Goal: Check status: Check status

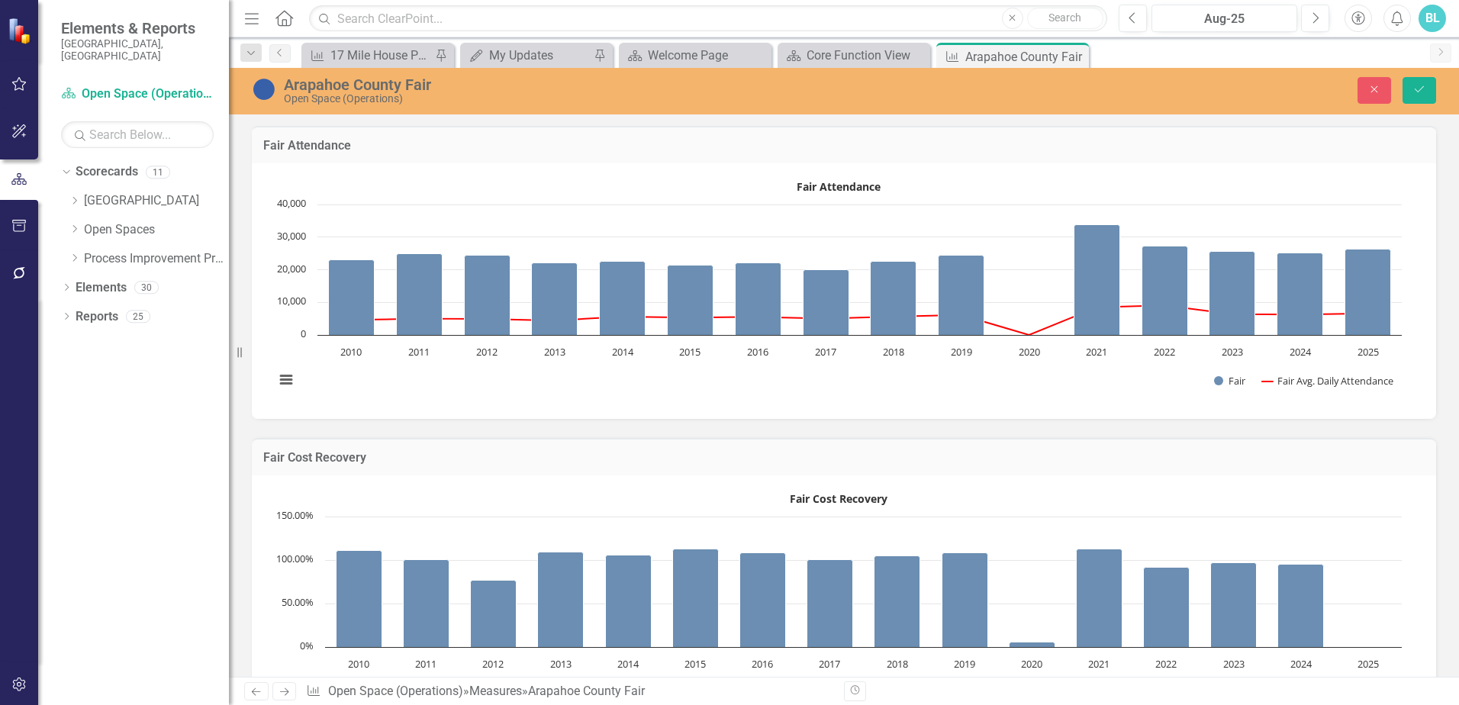
scroll to position [815, 0]
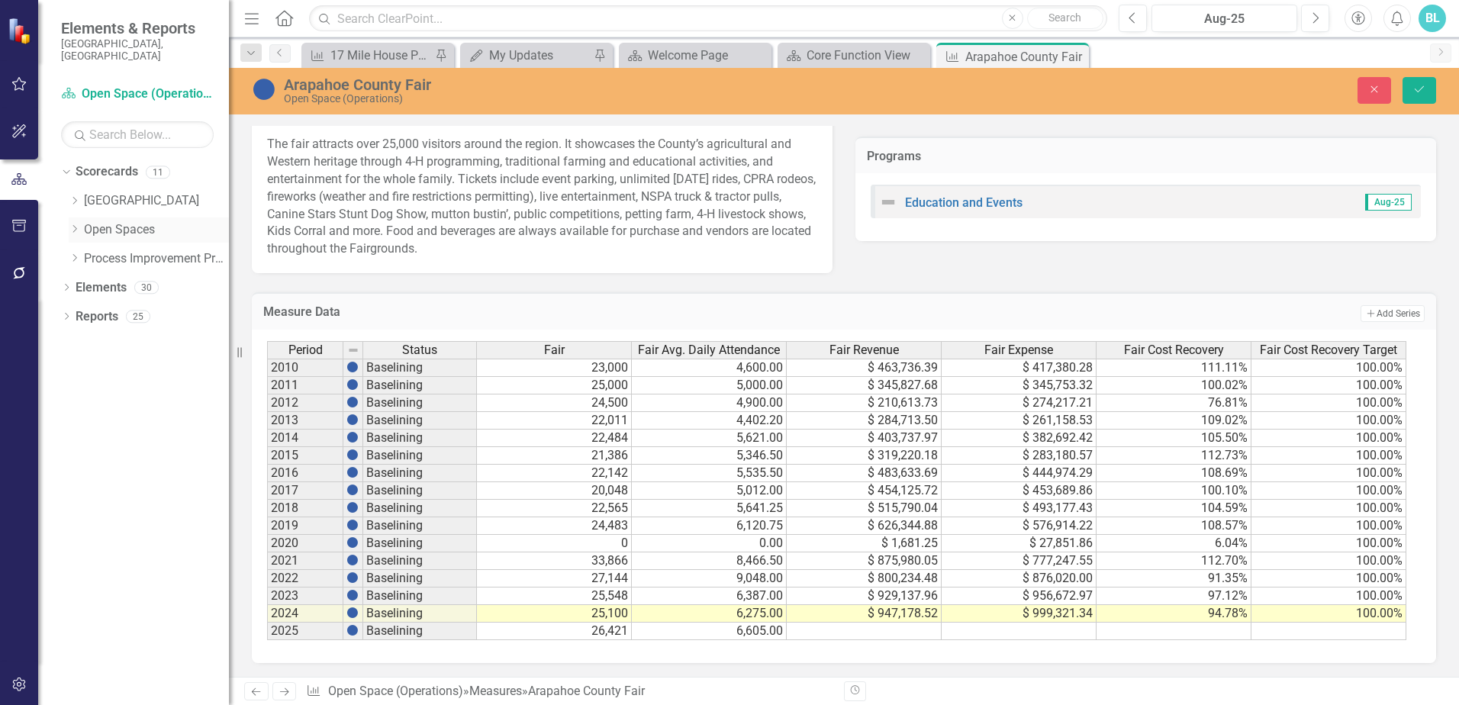
click at [72, 224] on icon "Dropdown" at bounding box center [74, 228] width 11 height 9
click at [120, 254] on link "Open Space (Operations)" at bounding box center [164, 259] width 130 height 18
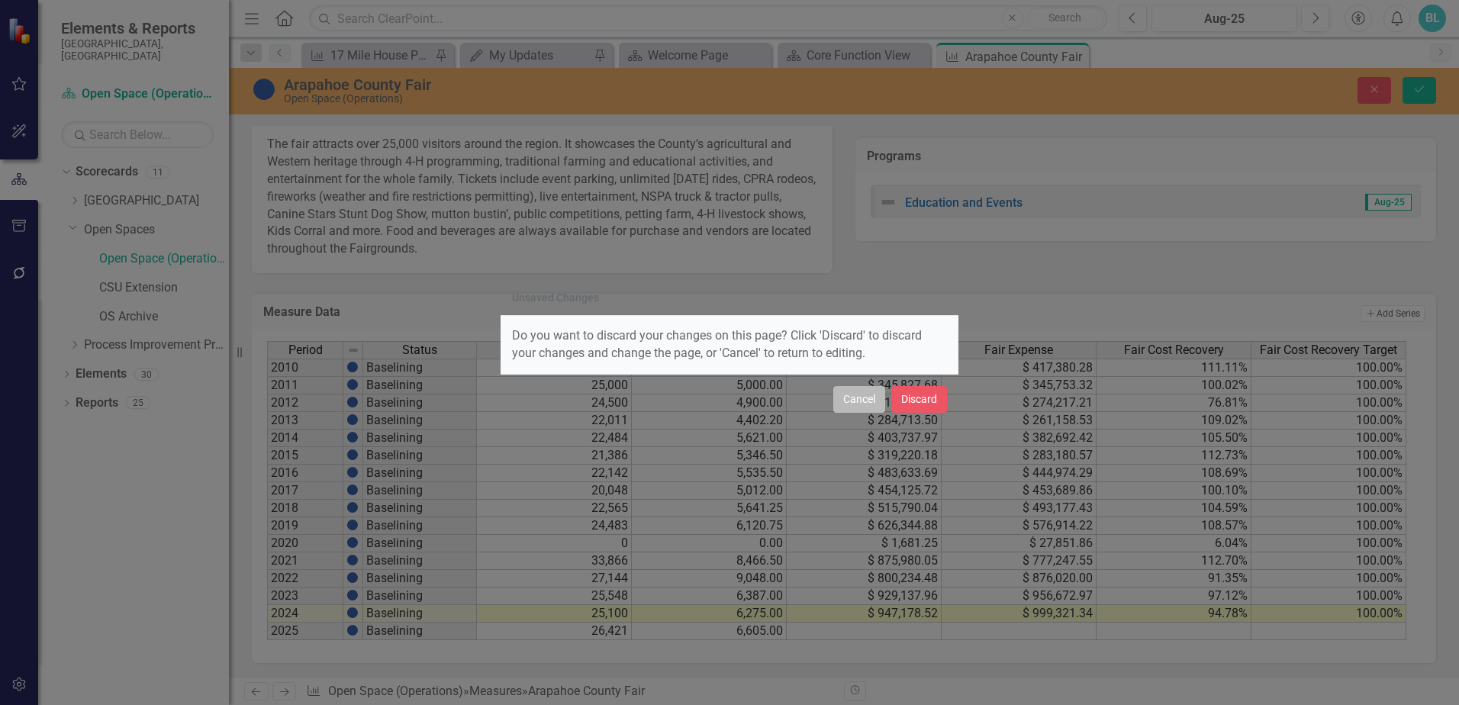
click at [867, 401] on button "Cancel" at bounding box center [860, 399] width 52 height 27
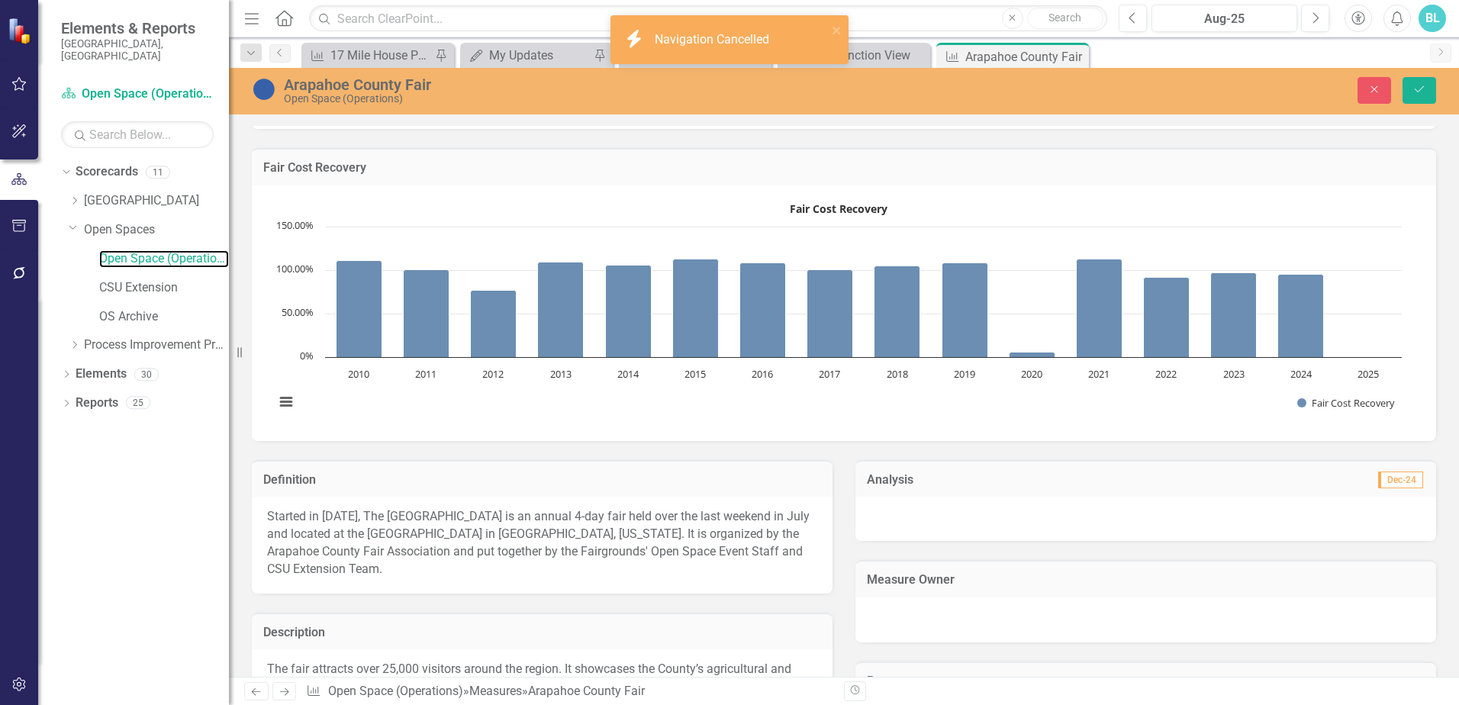
scroll to position [205, 0]
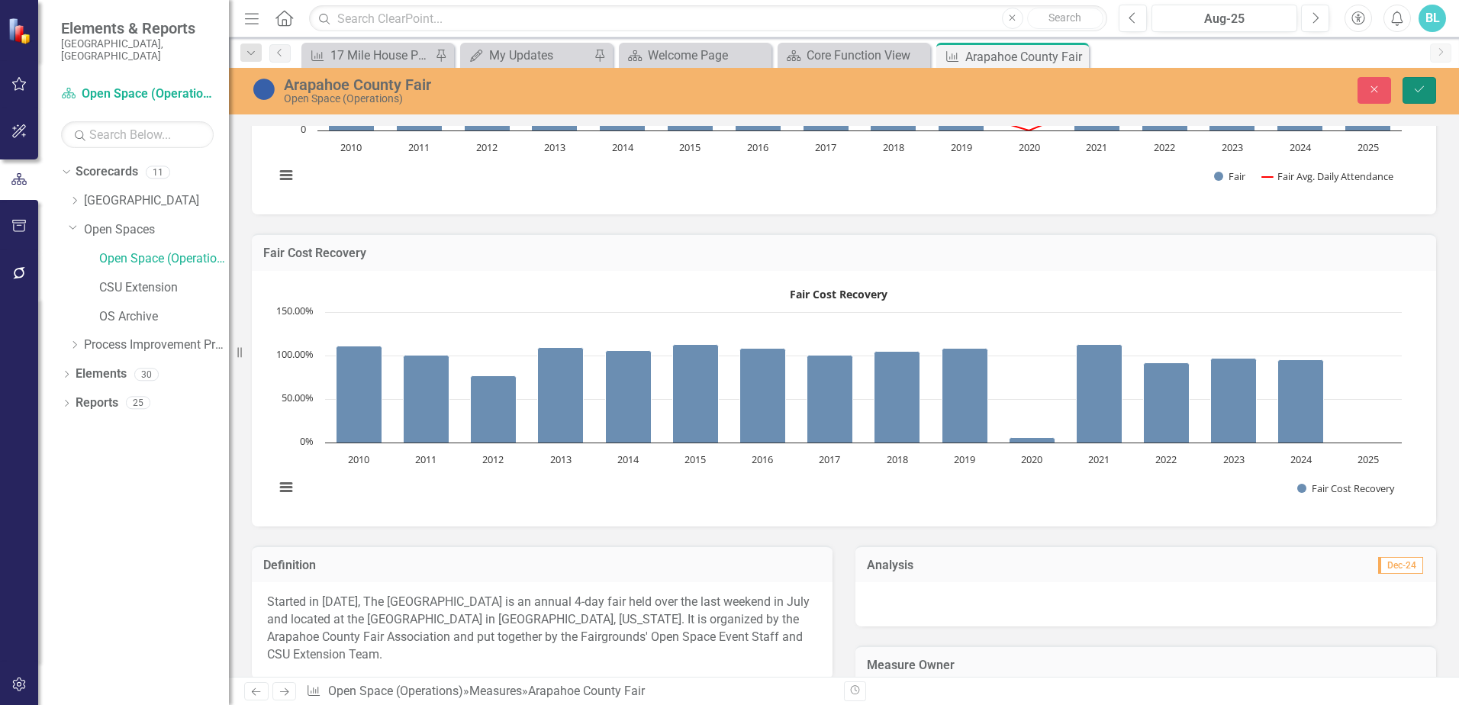
click at [1413, 94] on icon "Save" at bounding box center [1420, 89] width 14 height 11
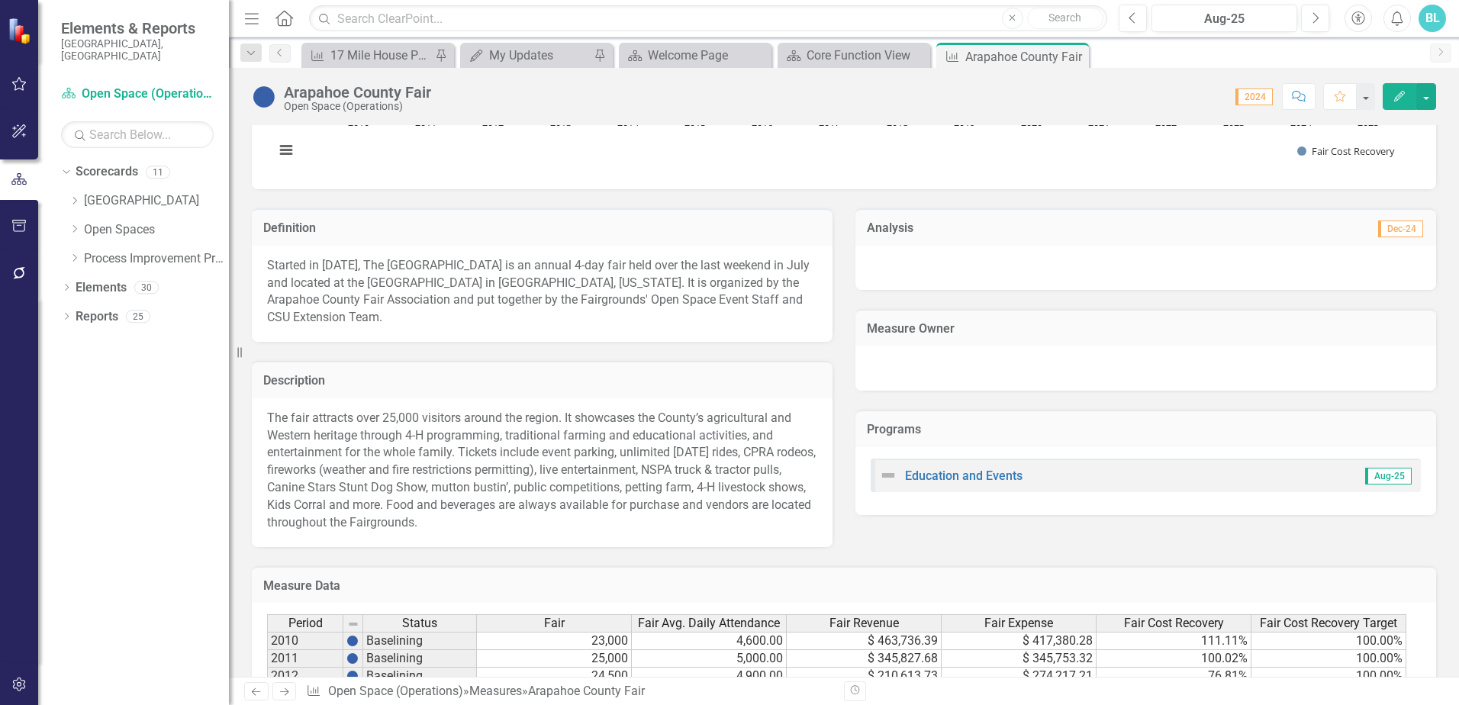
scroll to position [510, 0]
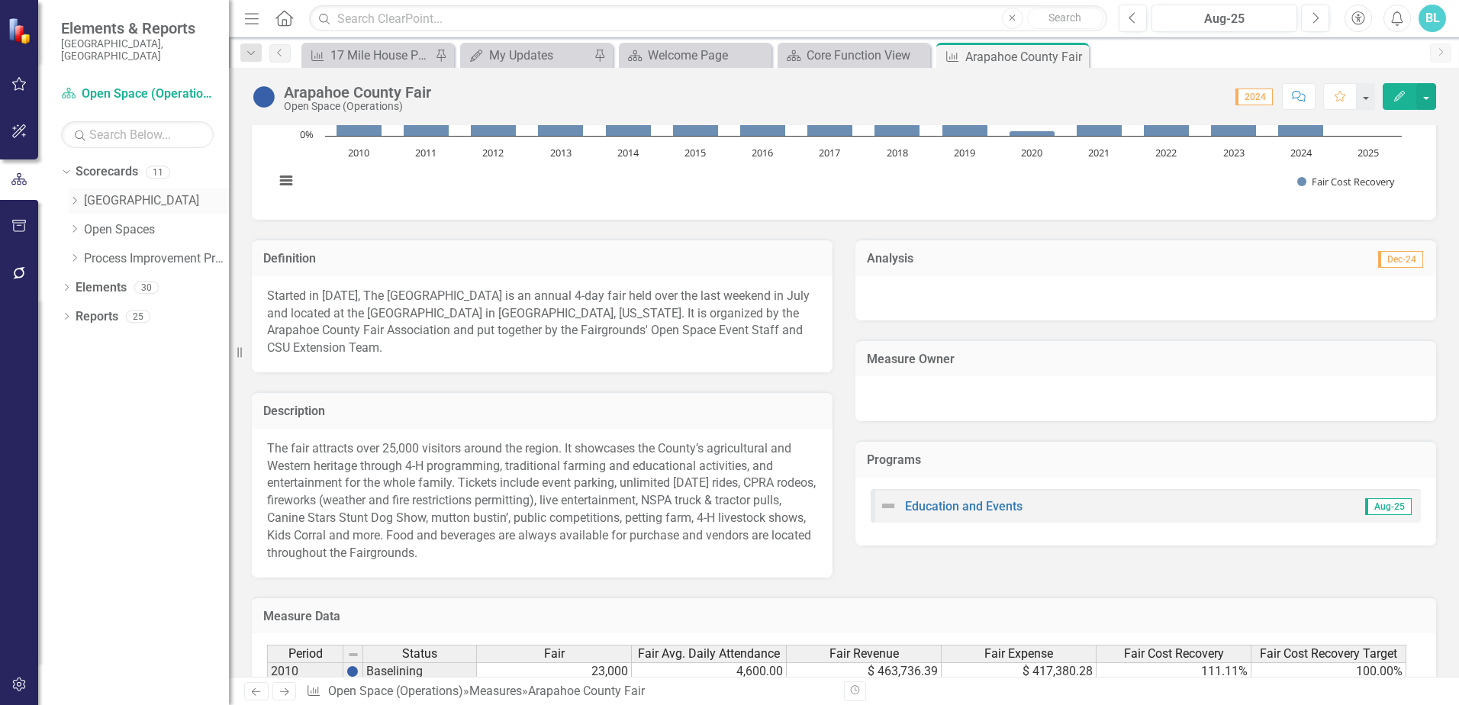
click at [73, 196] on icon "Dropdown" at bounding box center [74, 200] width 11 height 9
click at [76, 340] on icon "Dropdown" at bounding box center [74, 344] width 11 height 9
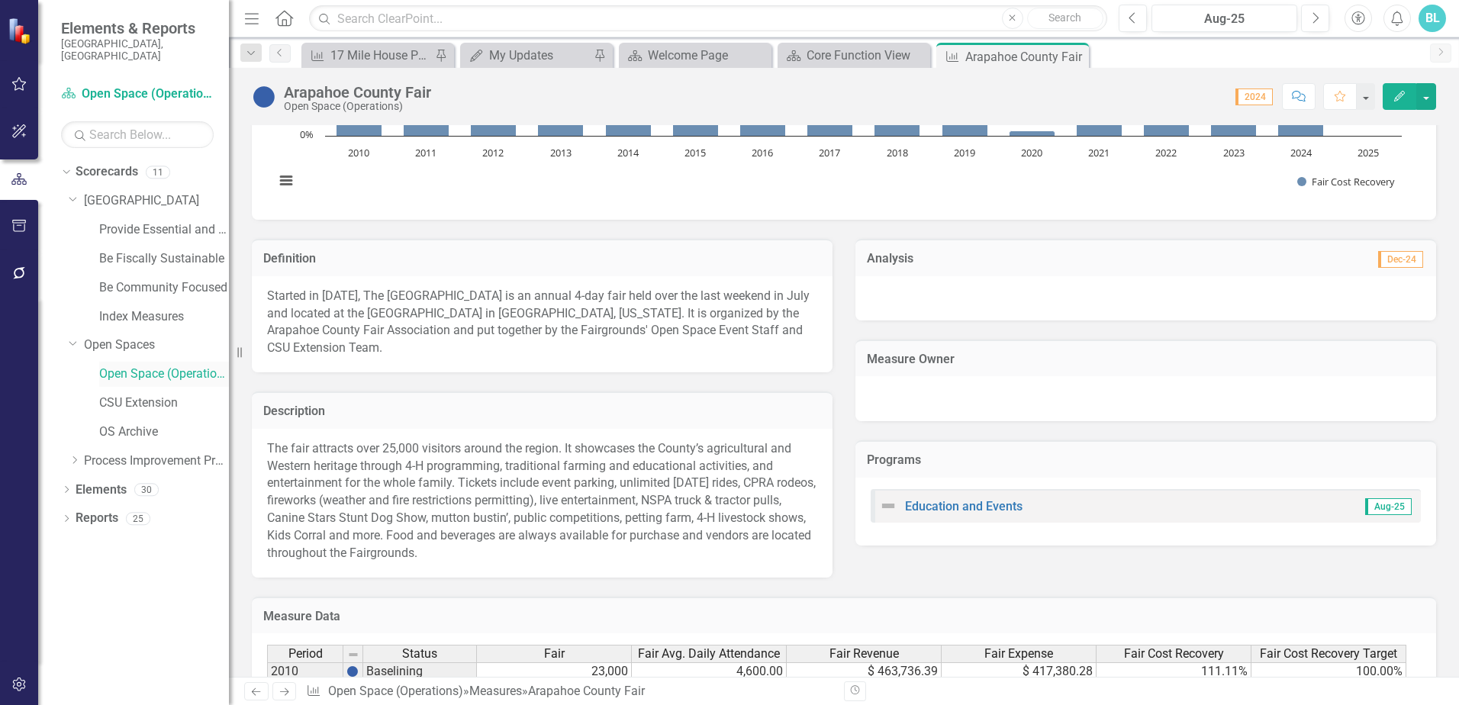
click at [142, 369] on link "Open Space (Operations)" at bounding box center [164, 375] width 130 height 18
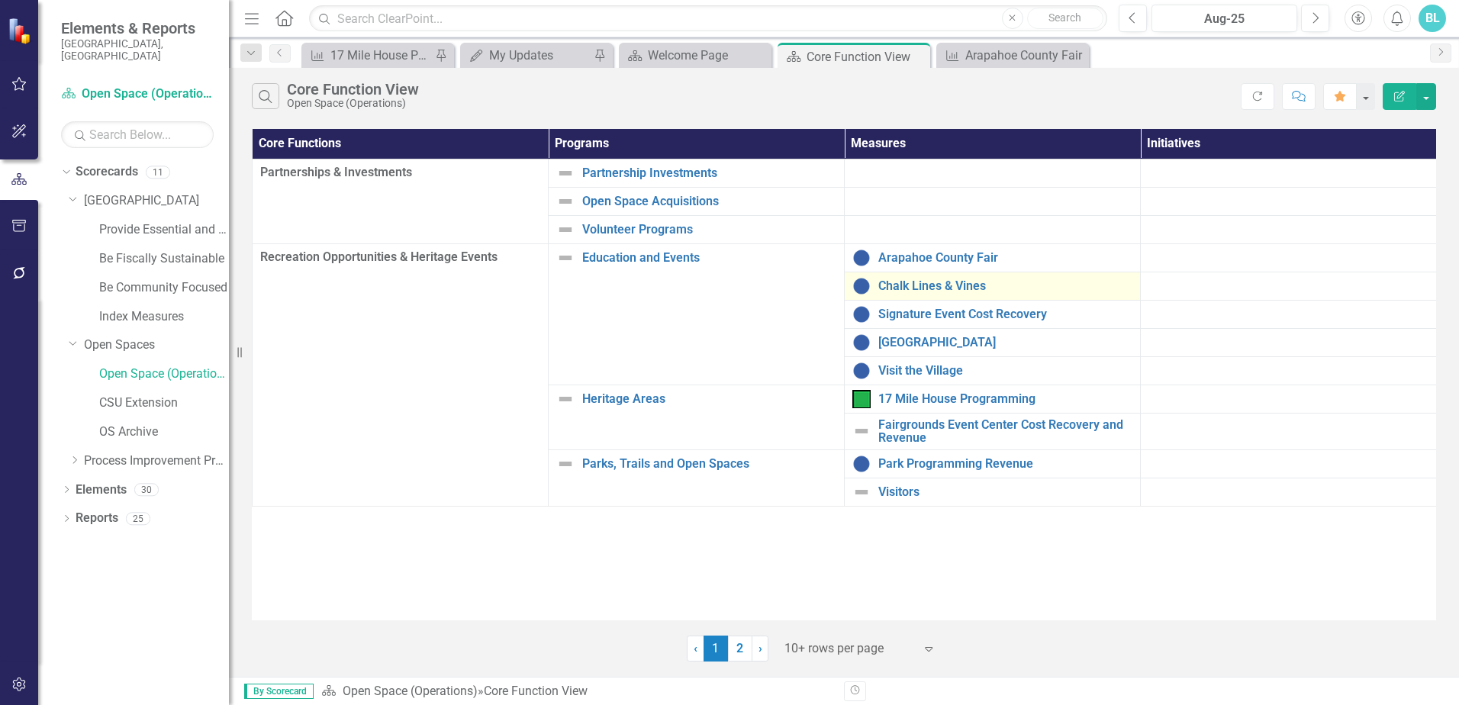
click at [932, 295] on div "Chalk Lines & Vines" at bounding box center [993, 286] width 280 height 18
click at [918, 288] on link "Chalk Lines & Vines" at bounding box center [1006, 286] width 254 height 14
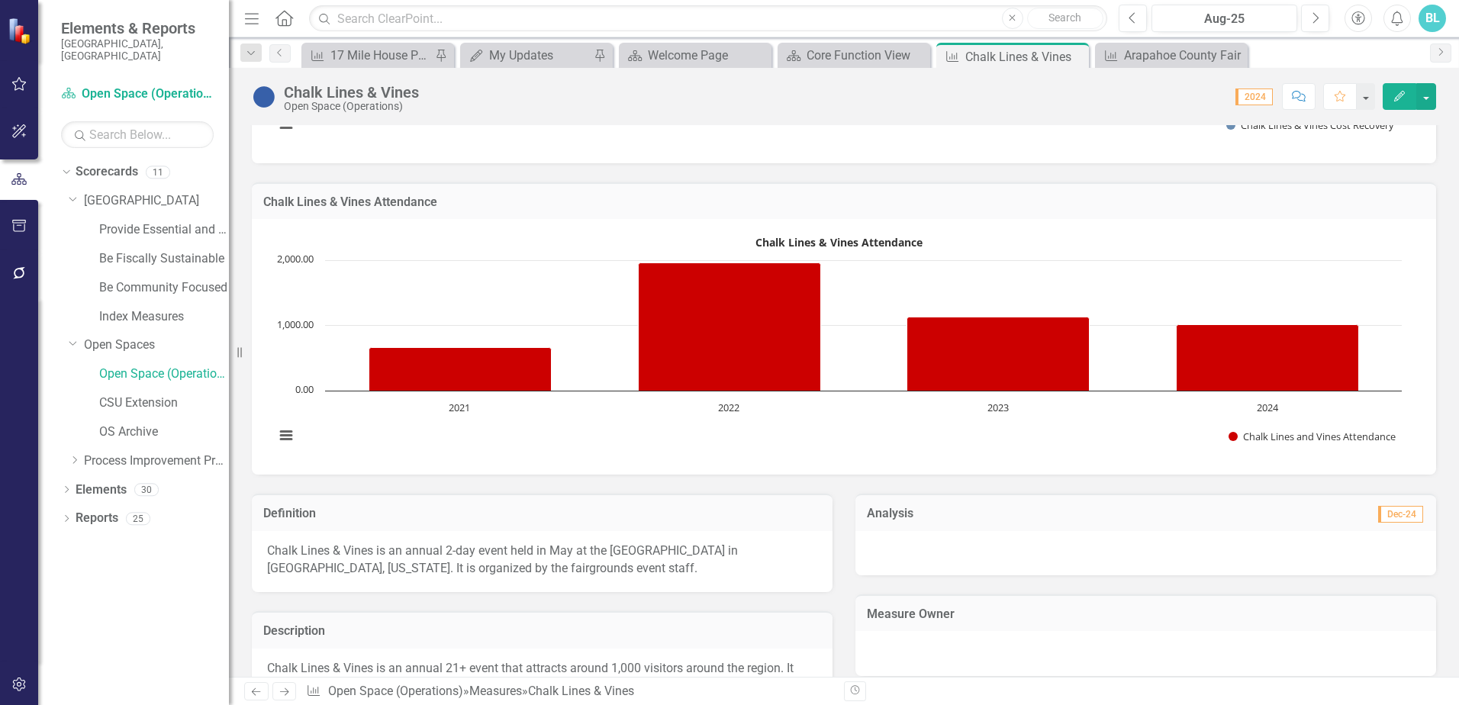
scroll to position [305, 0]
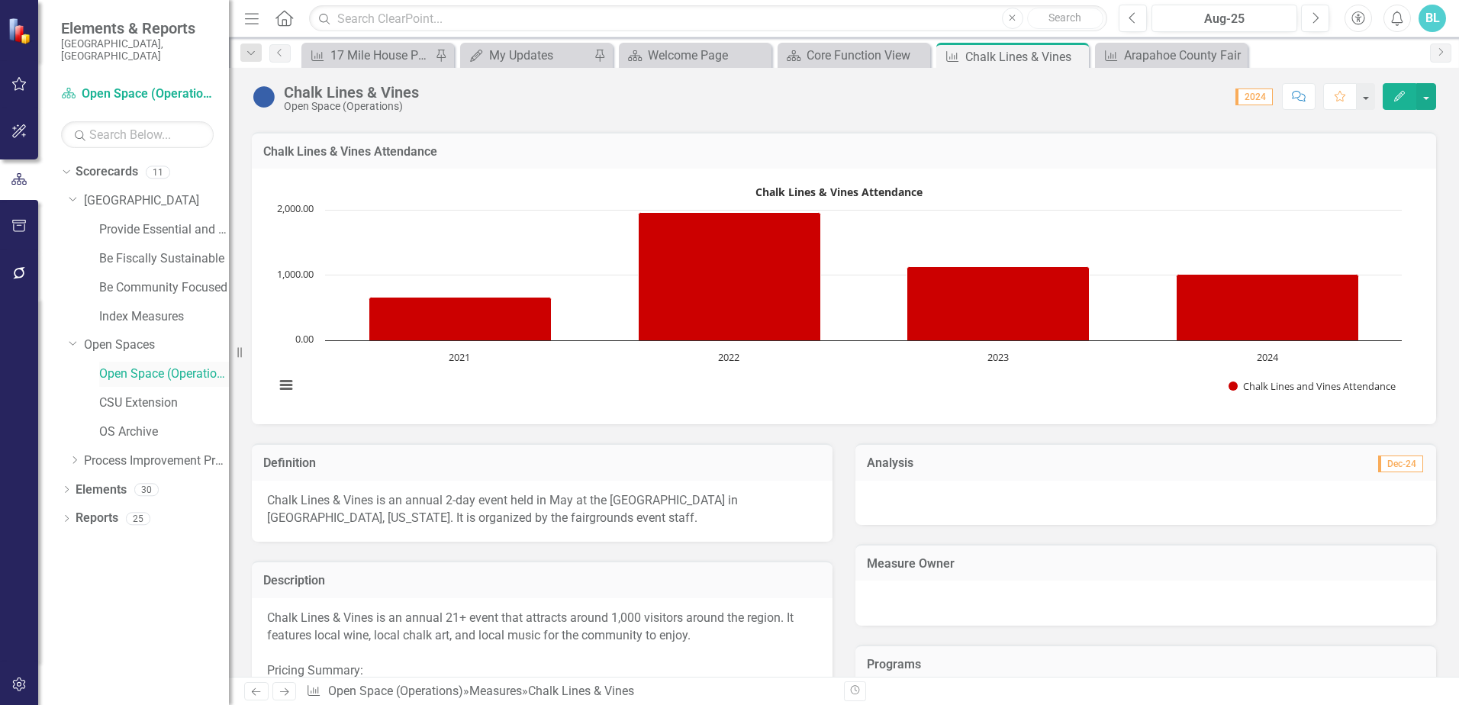
click at [125, 366] on link "Open Space (Operations)" at bounding box center [164, 375] width 130 height 18
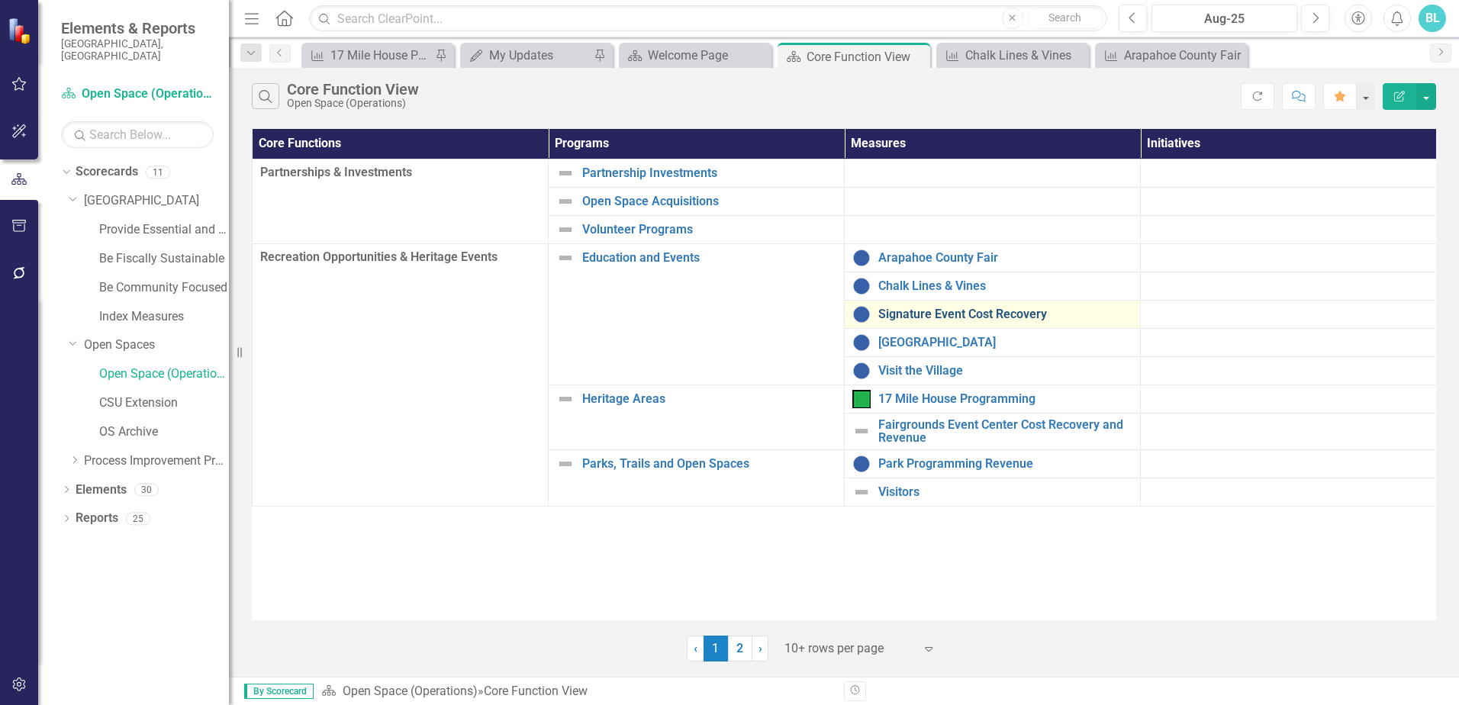
click at [954, 319] on link "Signature Event Cost Recovery" at bounding box center [1006, 315] width 254 height 14
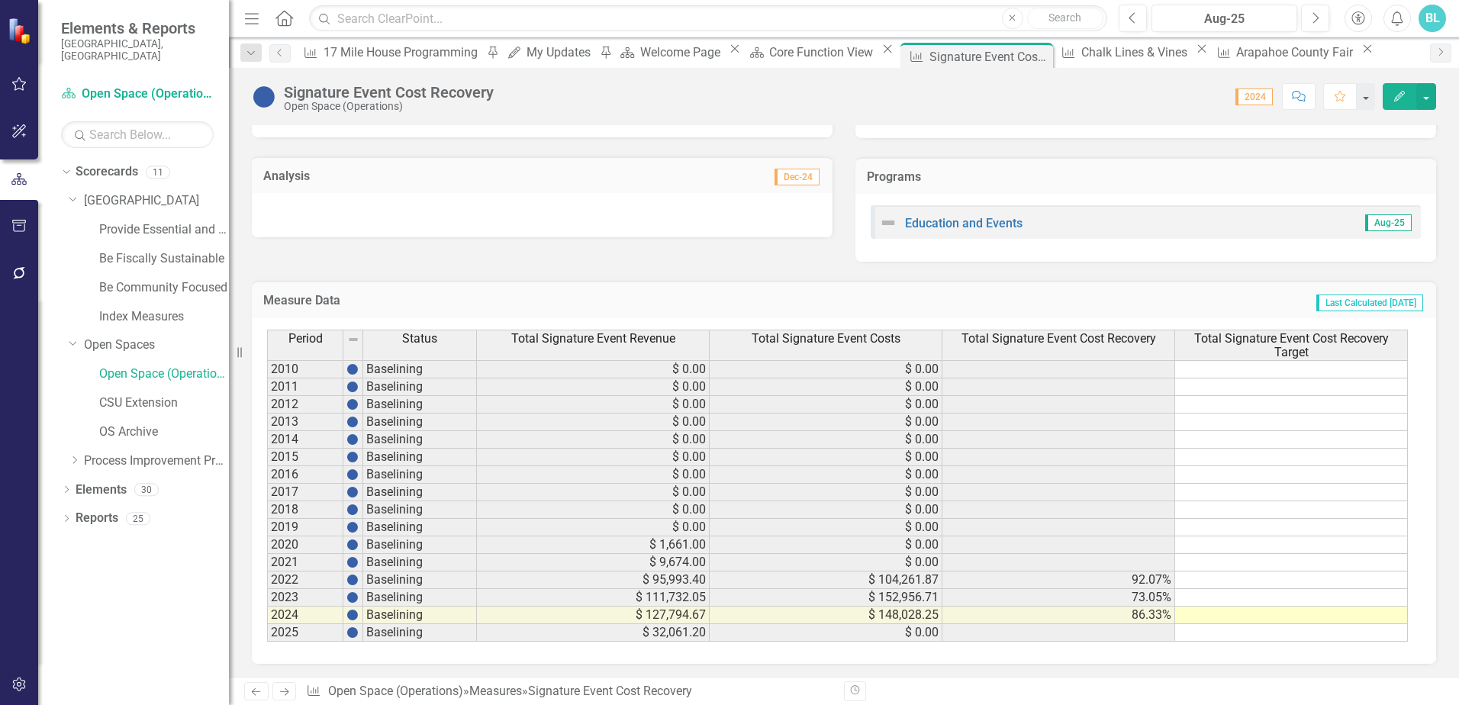
scroll to position [695, 0]
click at [917, 580] on td "$ 104,261.87" at bounding box center [826, 578] width 233 height 18
click at [1111, 581] on td "92.07%" at bounding box center [1059, 578] width 233 height 18
click at [635, 579] on td "$ 95,993.40" at bounding box center [593, 578] width 233 height 18
click at [678, 598] on td "$ 111,732.05" at bounding box center [593, 596] width 233 height 18
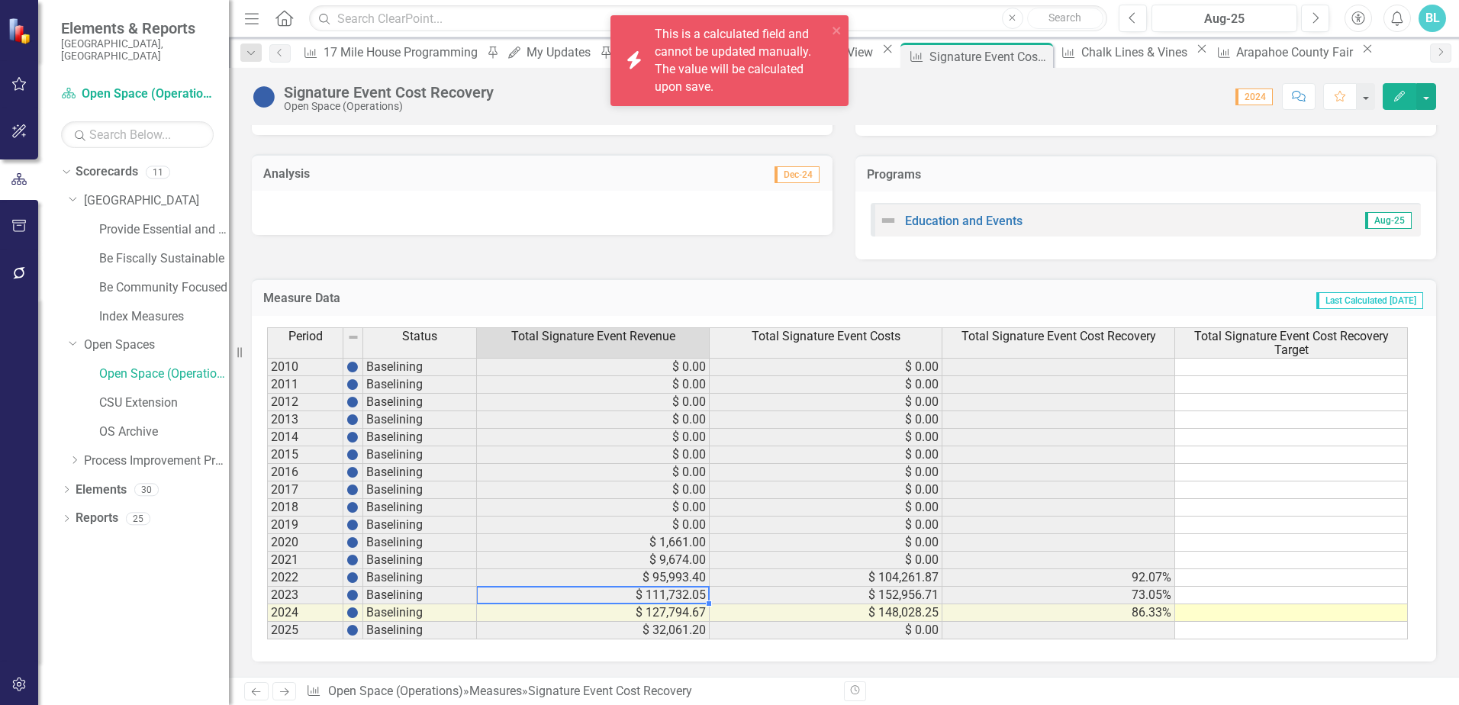
click at [676, 617] on td "$ 127,794.67" at bounding box center [593, 614] width 233 height 18
